Goal: Information Seeking & Learning: Learn about a topic

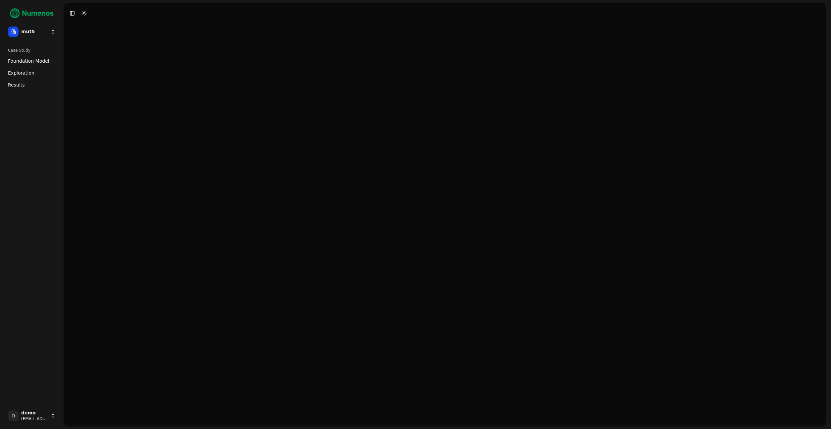
click at [40, 63] on span "Foundation Model" at bounding box center [28, 61] width 41 height 7
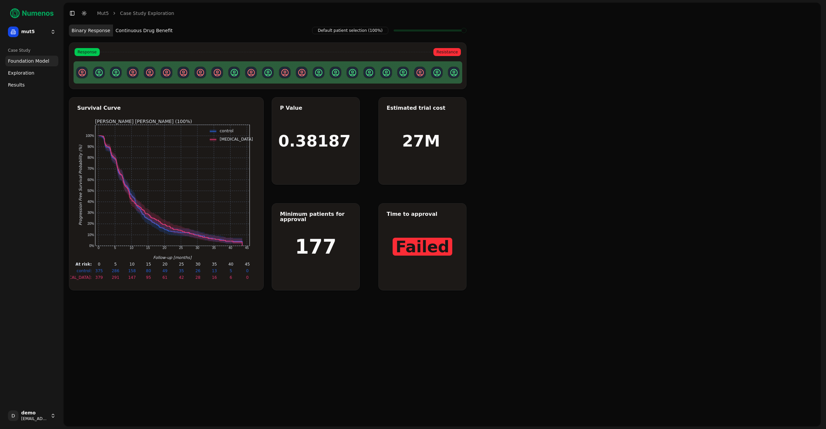
click at [40, 73] on link "Exploration" at bounding box center [31, 73] width 53 height 11
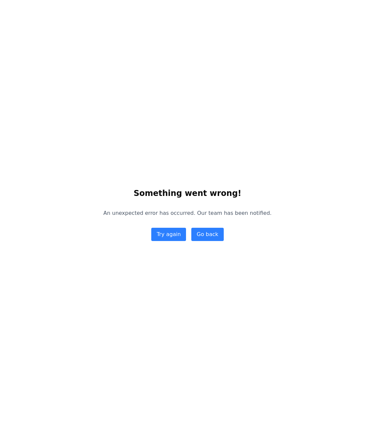
click at [318, 222] on div "Something went wrong! An unexpected error has occurred. Our team has been notif…" at bounding box center [187, 214] width 375 height 429
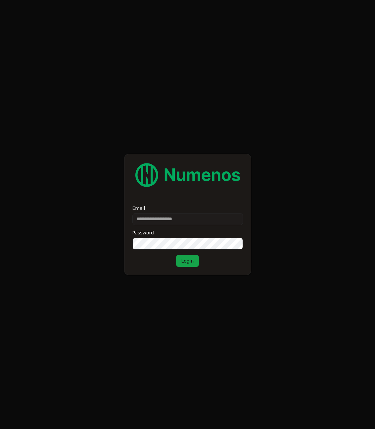
type input "**********"
click at [198, 256] on button "Login" at bounding box center [187, 261] width 23 height 12
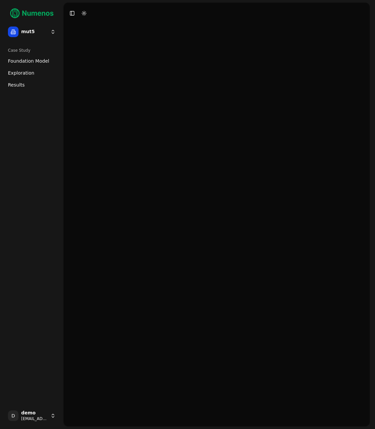
click at [35, 75] on link "Exploration" at bounding box center [31, 73] width 53 height 11
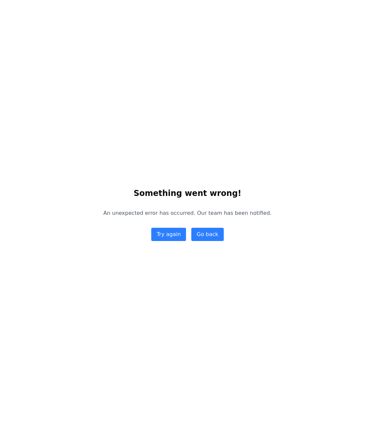
click at [190, 116] on div "Something went wrong! An unexpected error has occurred. Our team has been notif…" at bounding box center [187, 214] width 375 height 429
click at [351, 135] on div "Something went wrong! An unexpected error has occurred. Our team has been notif…" at bounding box center [187, 214] width 375 height 429
